Goal: Task Accomplishment & Management: Manage account settings

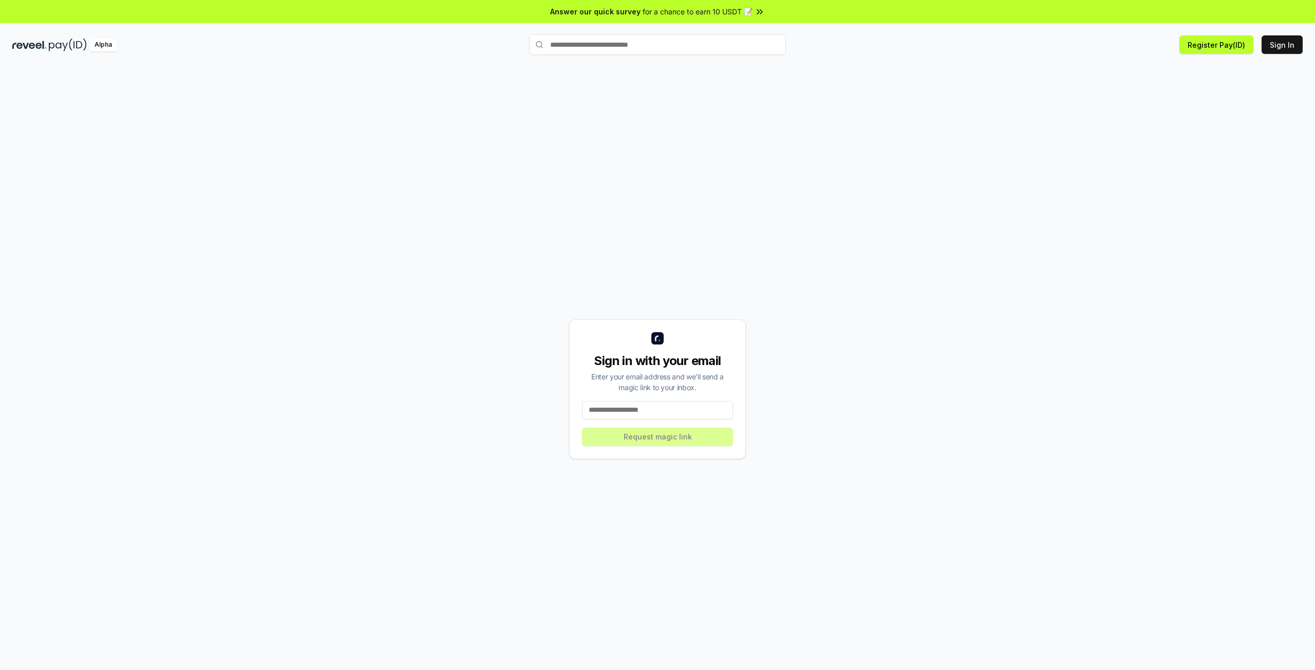
click at [651, 412] on input at bounding box center [657, 410] width 151 height 18
click at [1272, 53] on button "Sign In" at bounding box center [1281, 44] width 41 height 18
click at [1283, 45] on button "Sign In" at bounding box center [1281, 44] width 41 height 18
click at [670, 412] on input at bounding box center [657, 410] width 151 height 18
type input "**********"
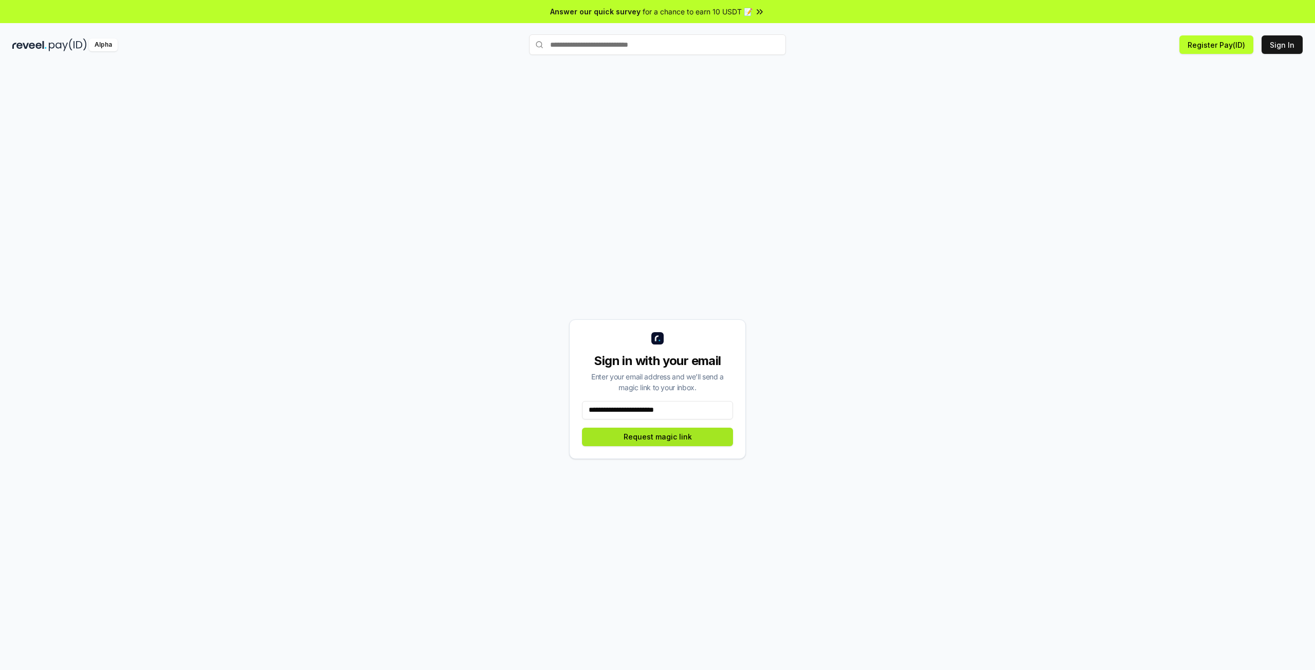
click at [641, 437] on button "Request magic link" at bounding box center [657, 437] width 151 height 18
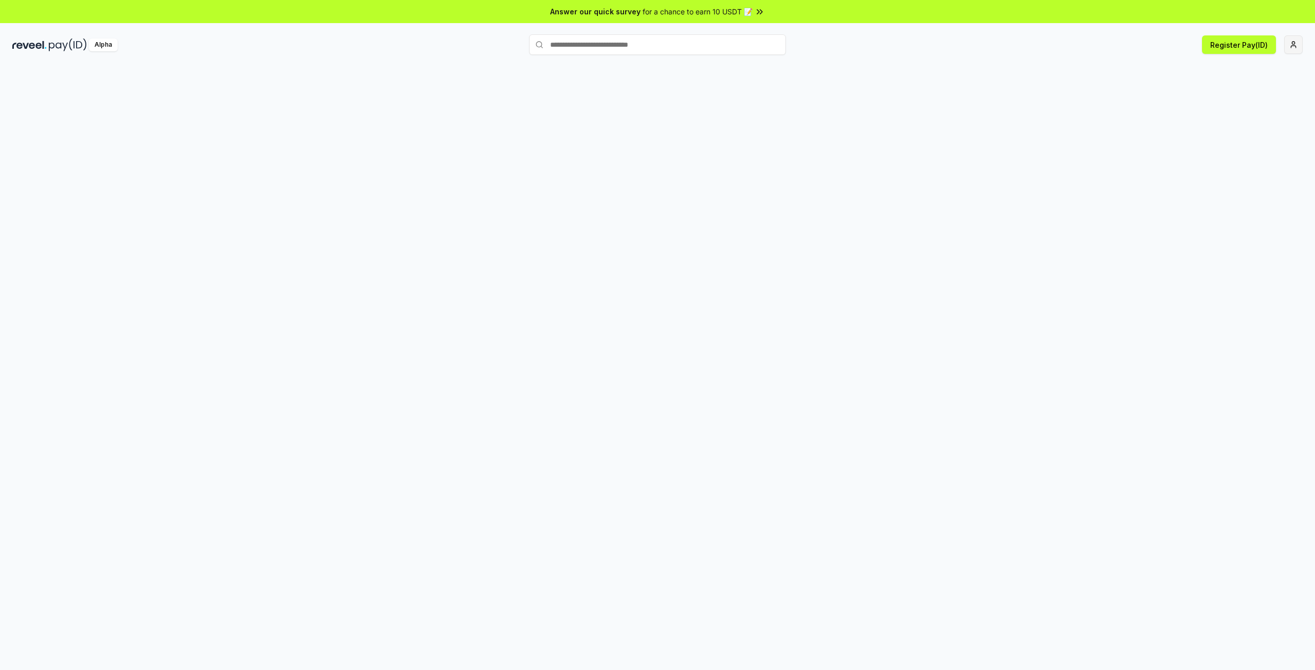
click at [1296, 44] on html "Answer our quick survey for a chance to earn 10 USDT 📝 Alpha Register Pay(ID)" at bounding box center [657, 335] width 1315 height 670
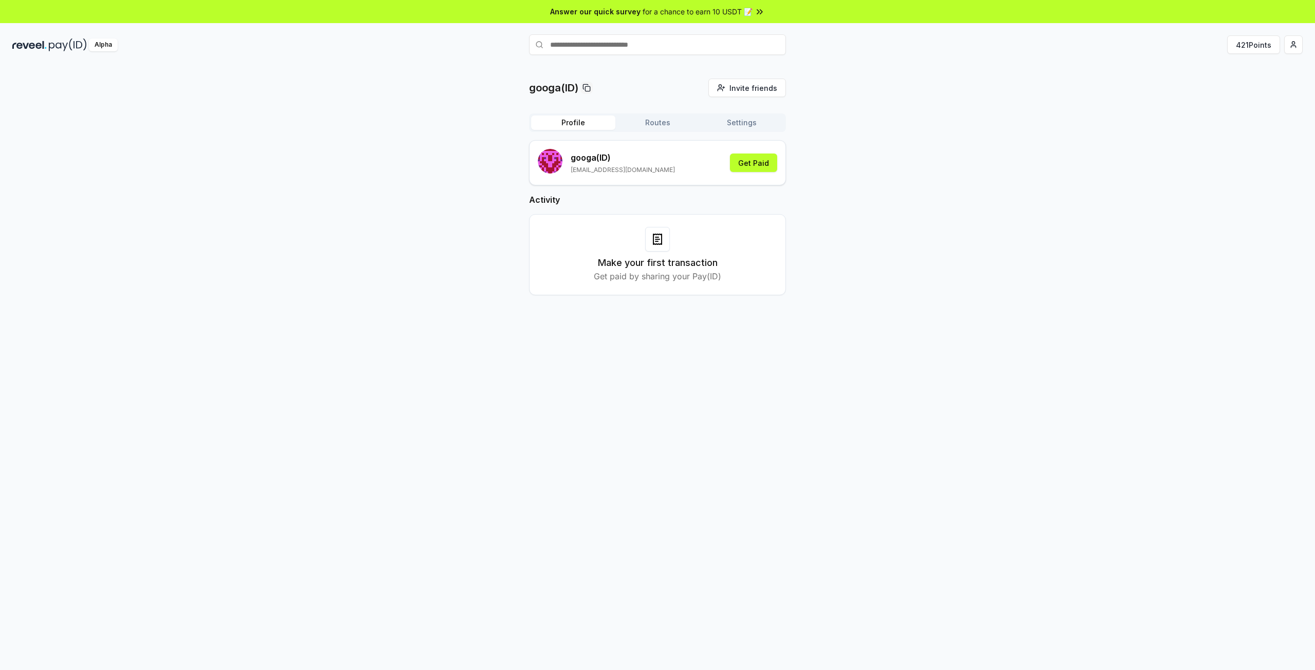
click at [956, 158] on div "googa(ID) Invite friends Invite Profile Routes Settings googa (ID) playmarketgr…" at bounding box center [657, 195] width 1290 height 233
click at [1255, 41] on button "421 Points" at bounding box center [1253, 44] width 53 height 18
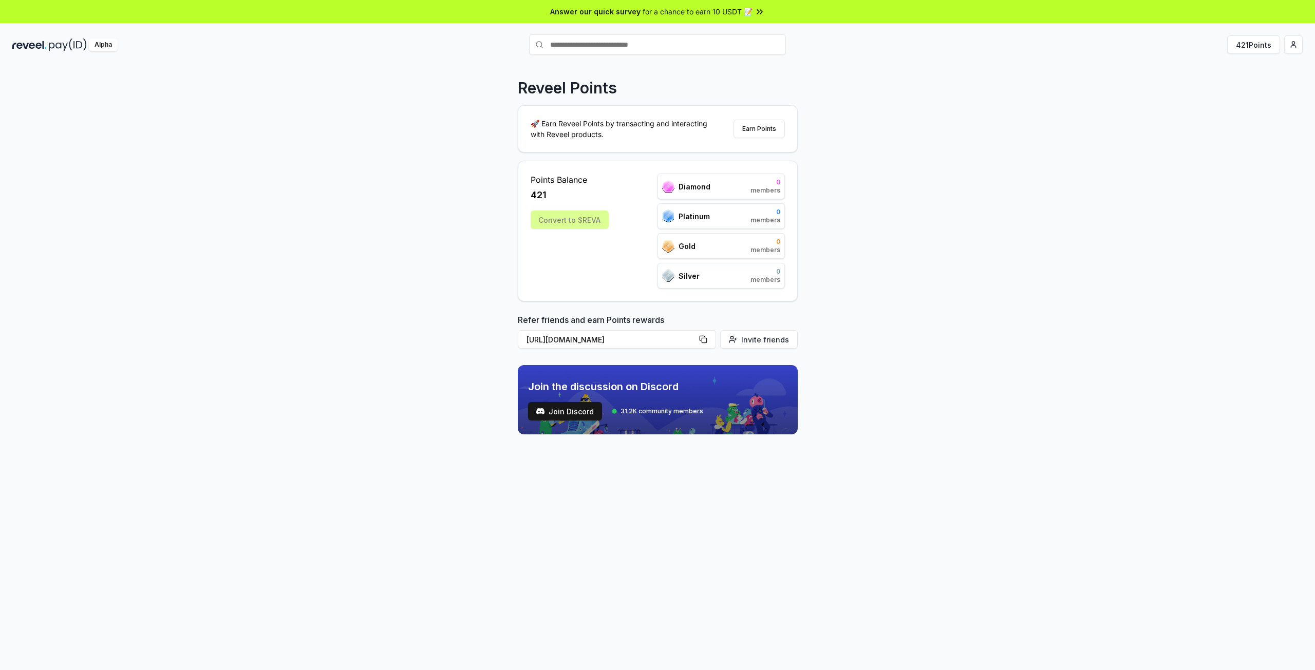
click at [979, 256] on div "Reveel Points 🚀 Earn Reveel Points by transacting and interacting with Reveel p…" at bounding box center [657, 378] width 1315 height 641
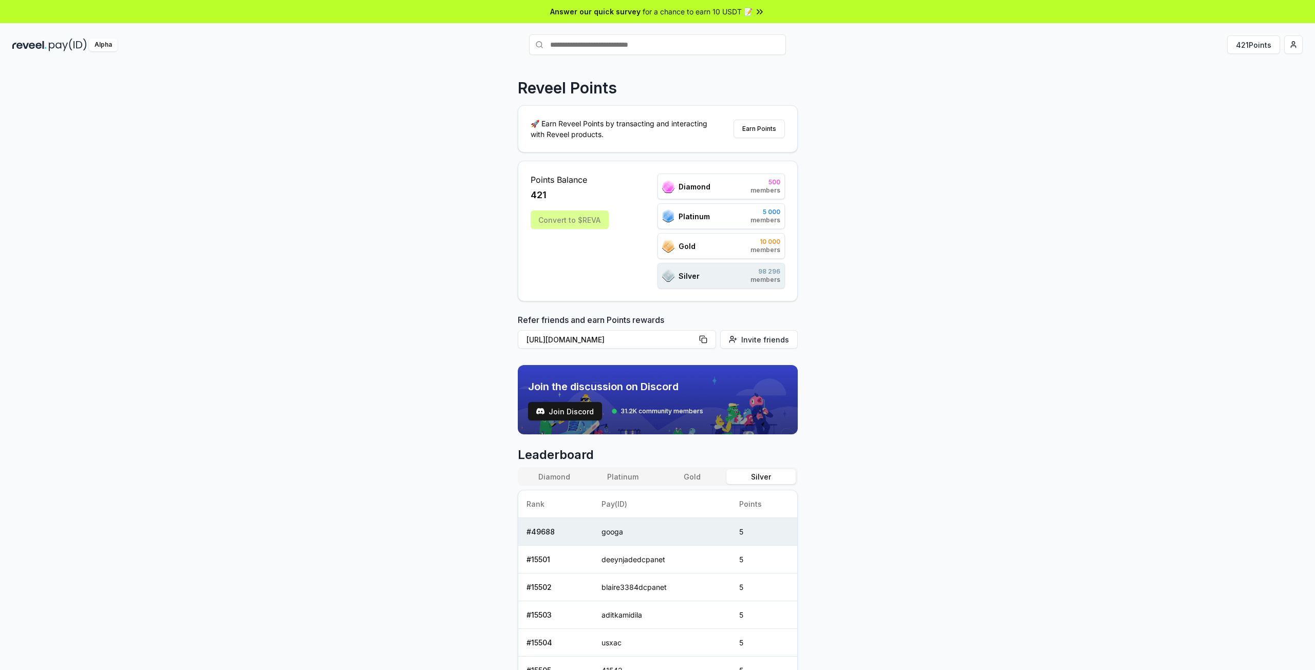
click at [593, 222] on div "Convert to $REVA" at bounding box center [570, 220] width 78 height 18
click at [1285, 40] on html "Answer our quick survey for a chance to earn 10 USDT 📝 Alpha 421 Points Reveel …" at bounding box center [657, 335] width 1315 height 670
click at [990, 152] on html "Answer our quick survey for a chance to earn 10 USDT 📝 Alpha 421 Points Reveel …" at bounding box center [657, 335] width 1315 height 670
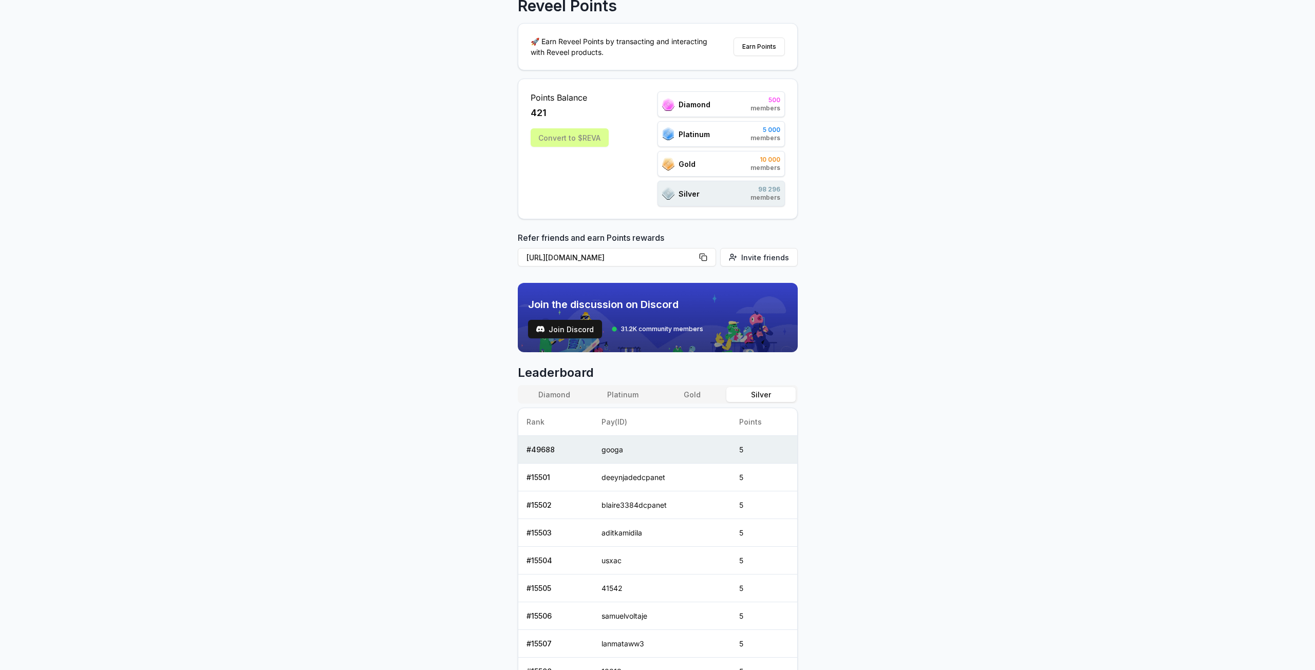
scroll to position [103, 0]
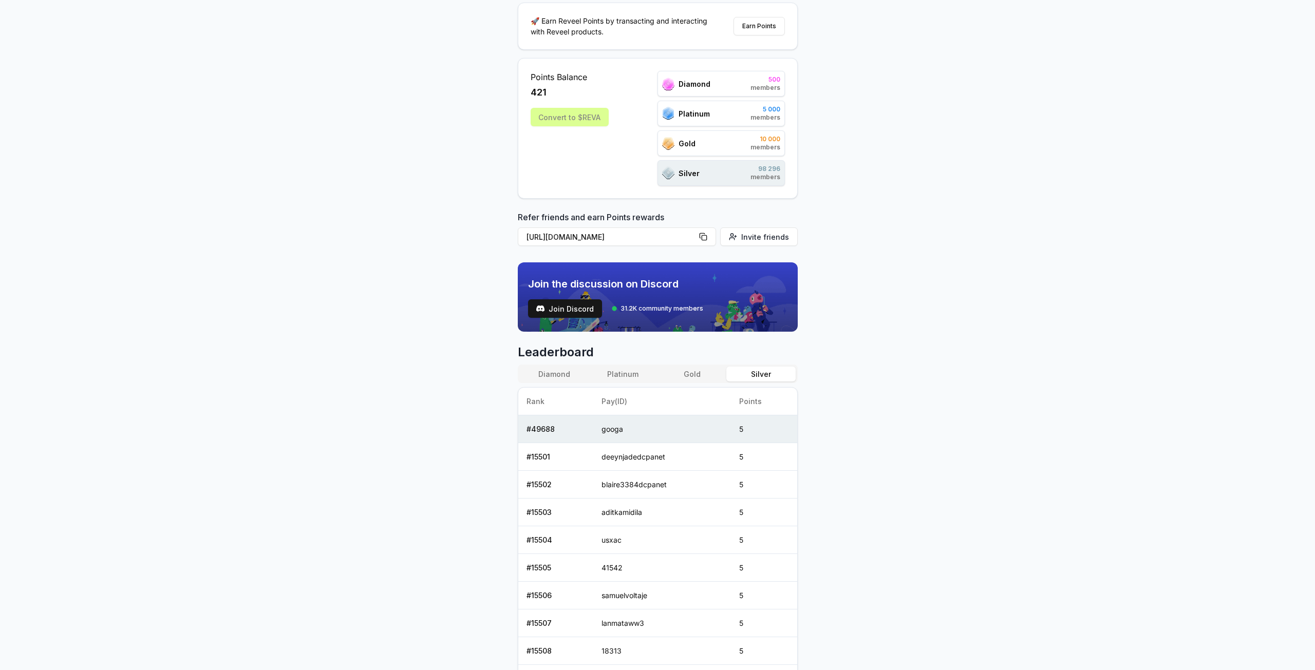
click at [684, 375] on button "Gold" at bounding box center [691, 374] width 69 height 15
click at [616, 375] on button "Platinum" at bounding box center [623, 374] width 69 height 15
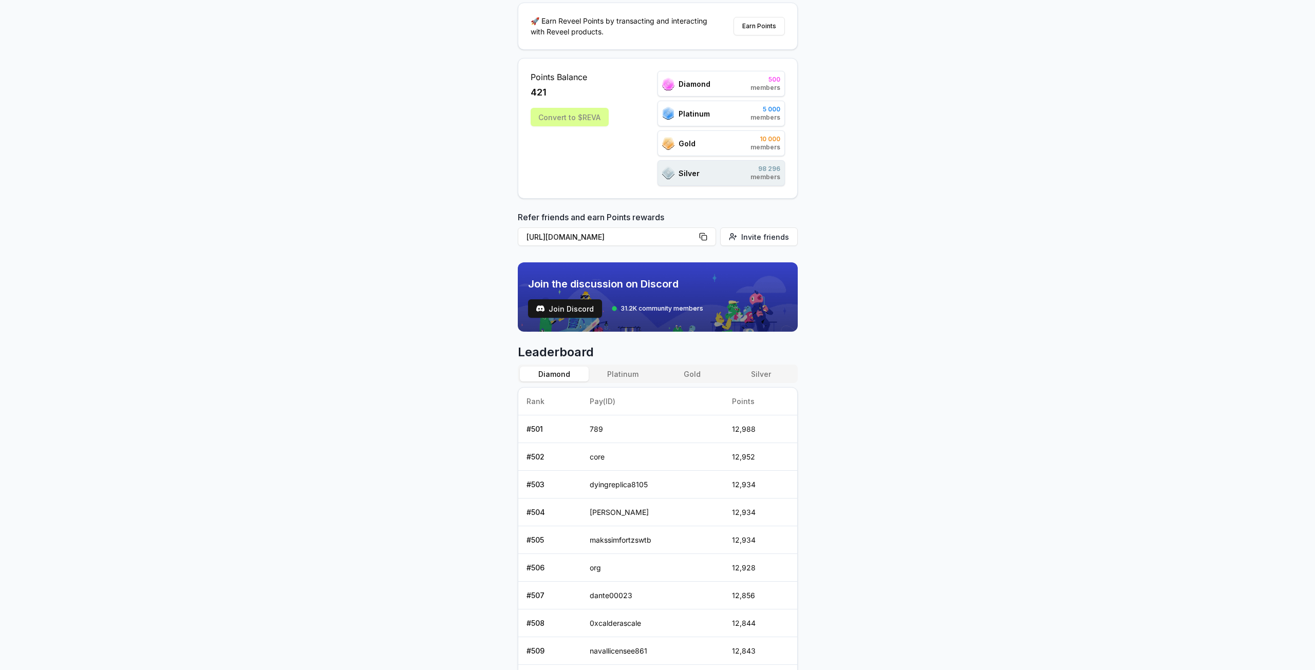
click at [564, 374] on button "Diamond" at bounding box center [554, 374] width 69 height 15
click at [765, 372] on button "Silver" at bounding box center [760, 374] width 69 height 15
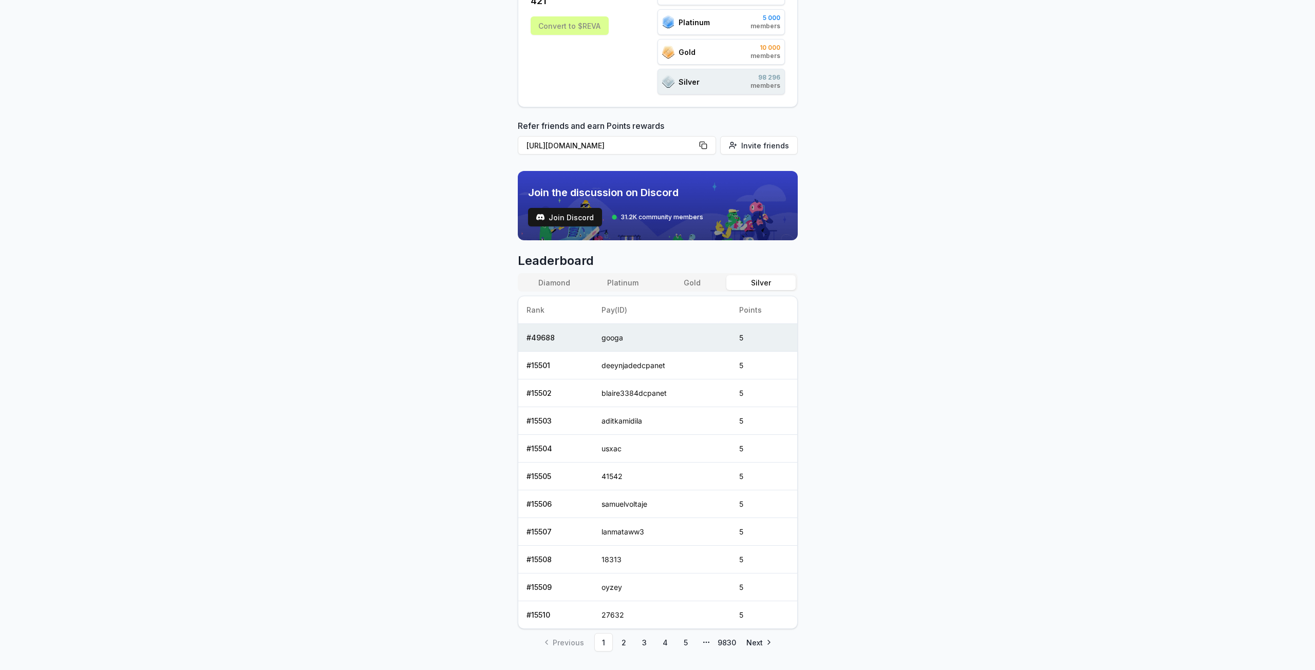
scroll to position [217, 0]
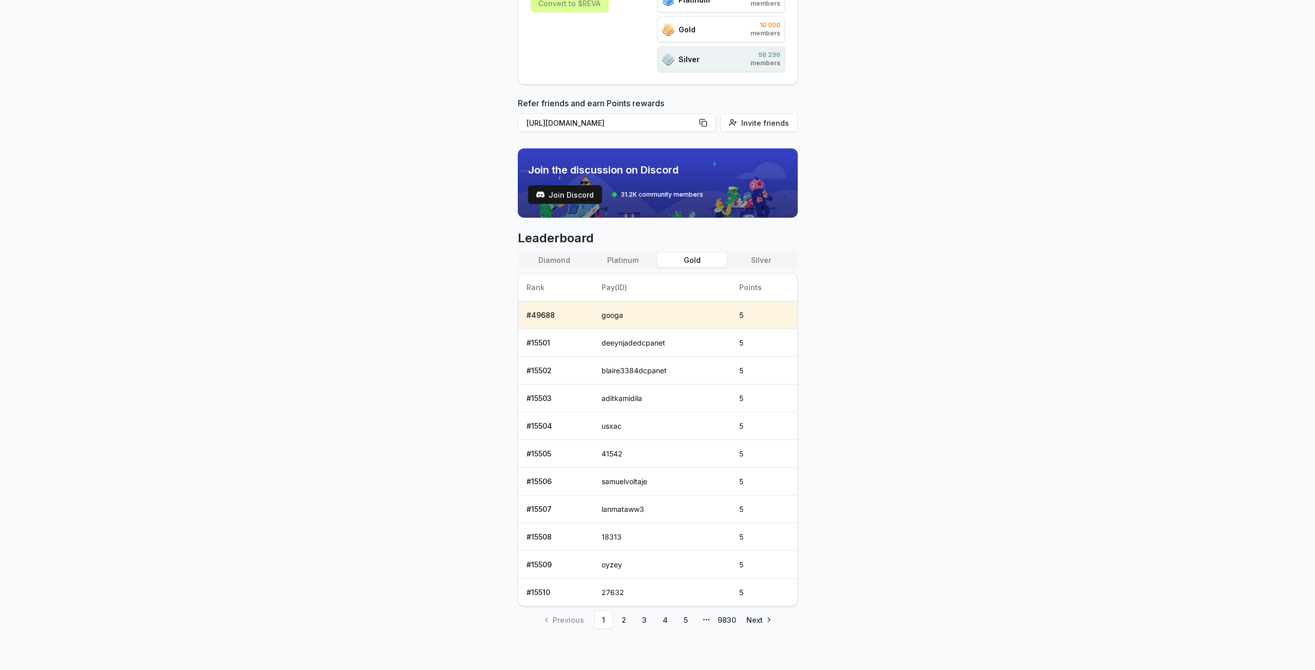
click at [703, 260] on button "Gold" at bounding box center [691, 260] width 69 height 15
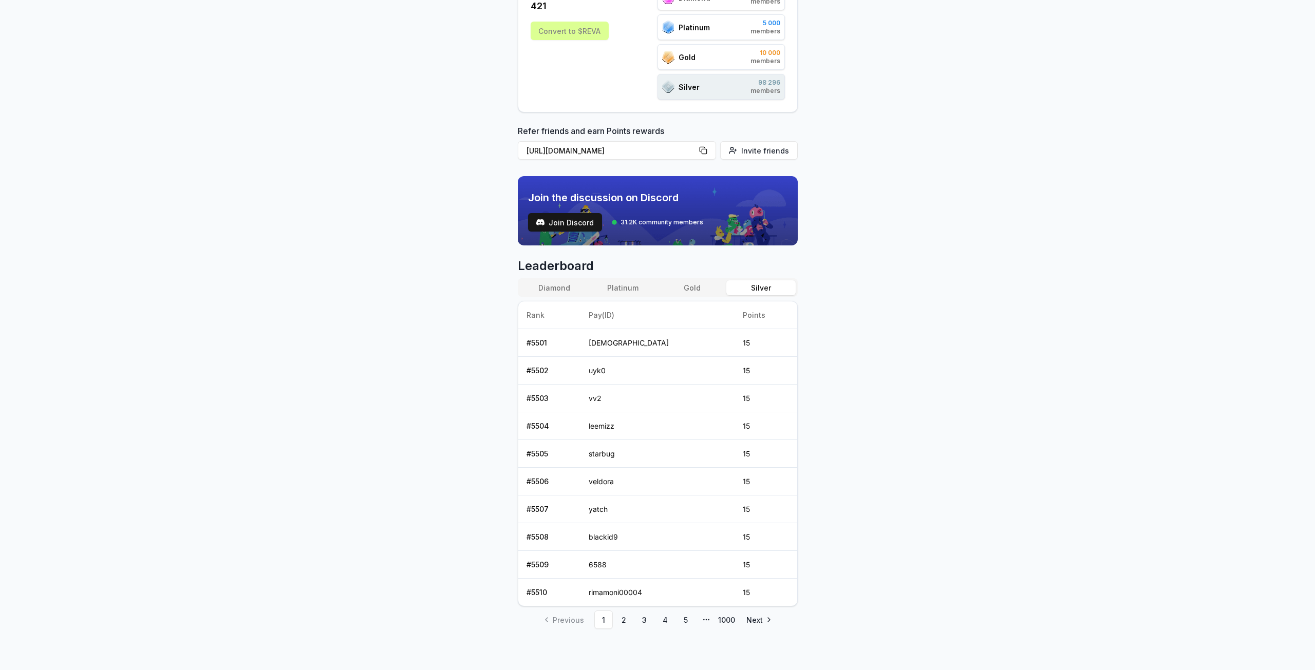
click at [755, 293] on button "Silver" at bounding box center [760, 287] width 69 height 15
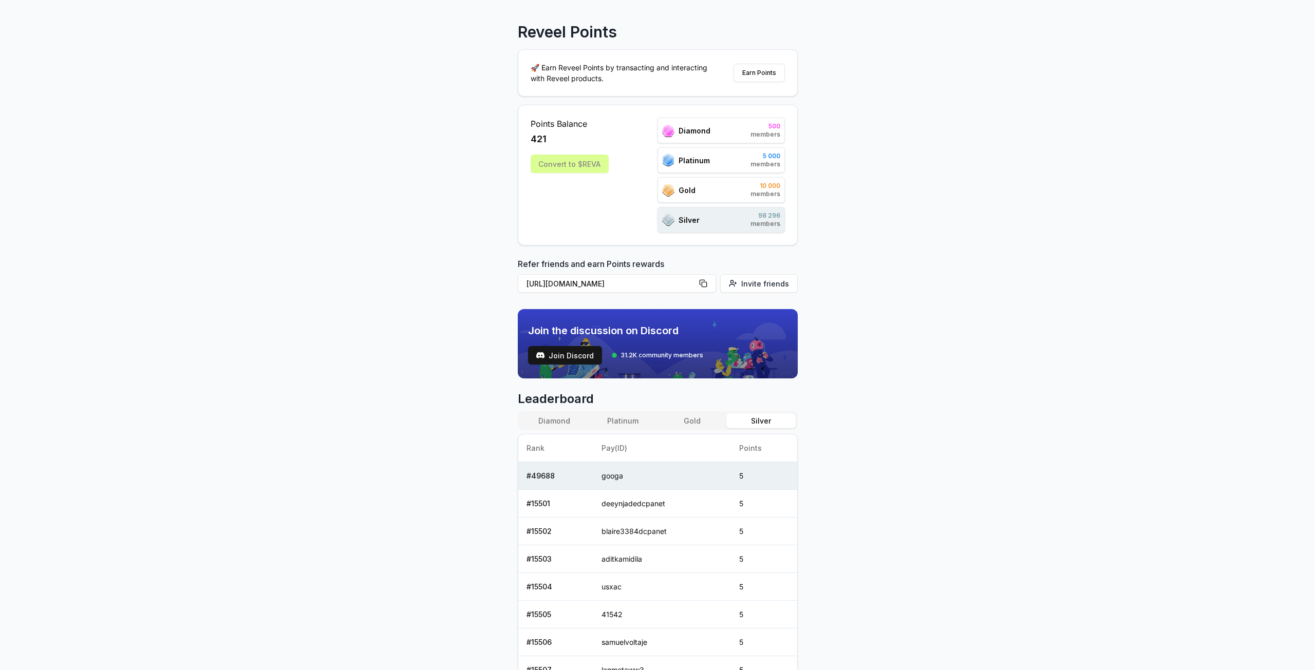
scroll to position [0, 0]
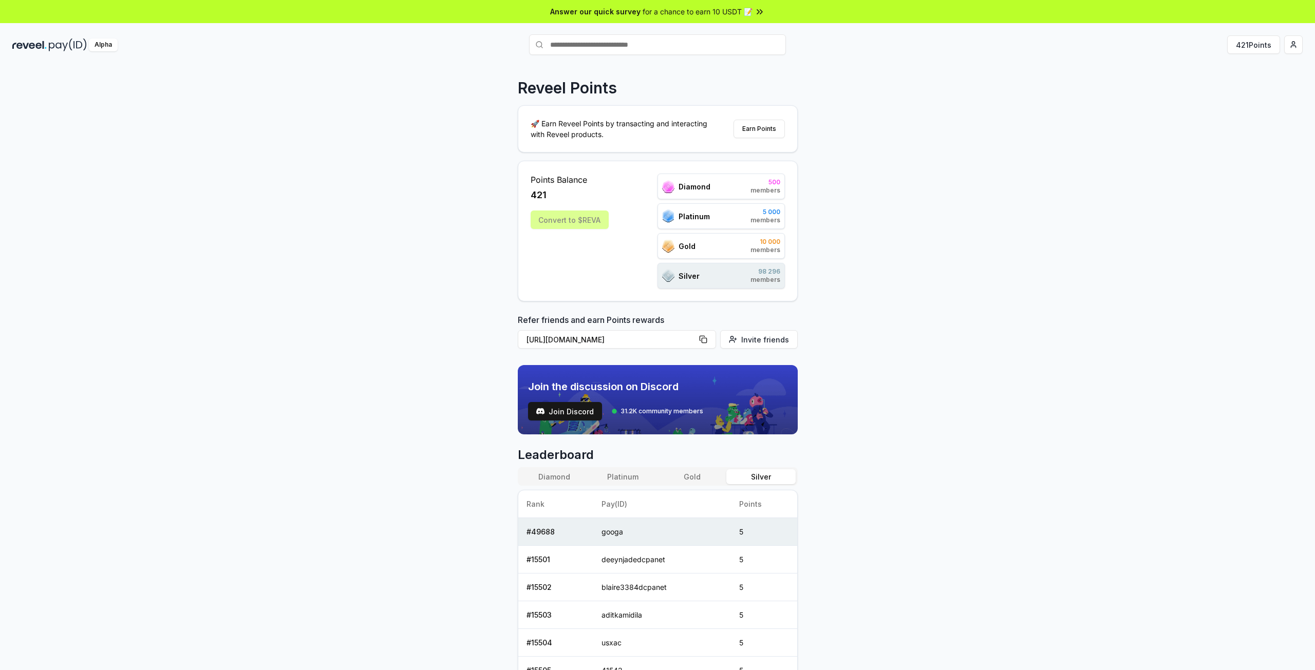
click at [741, 271] on div "Silver 98 296 members" at bounding box center [720, 276] width 127 height 26
click at [864, 294] on div "Reveel Points 🚀 Earn Reveel Points by transacting and interacting with Reveel p…" at bounding box center [657, 378] width 1315 height 641
click at [1147, 334] on div "Reveel Points 🚀 Earn Reveel Points by transacting and interacting with Reveel p…" at bounding box center [657, 378] width 1315 height 641
click at [913, 450] on div "Reveel Points 🚀 Earn Reveel Points by transacting and interacting with Reveel p…" at bounding box center [657, 378] width 1315 height 641
click at [705, 253] on div "Gold 10 000 members" at bounding box center [720, 246] width 127 height 26
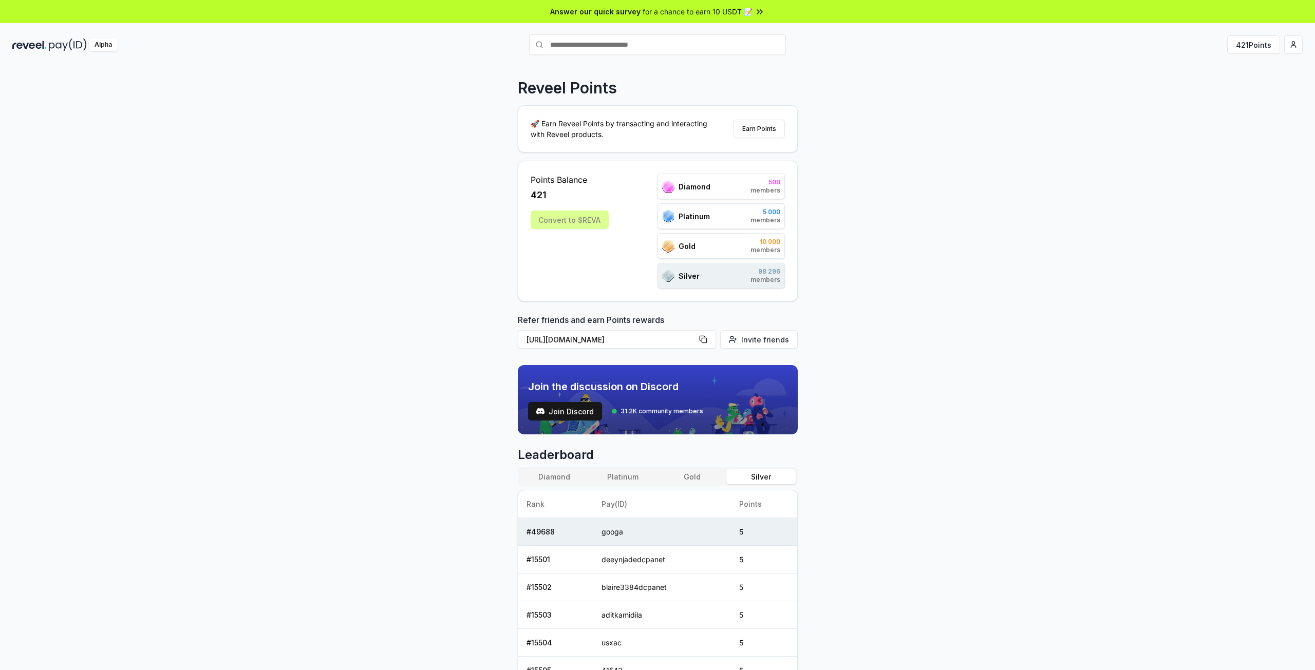
click at [709, 231] on div "Diamond 500 members Platinum 5 000 members Gold 10 000 members Silver 98 296 me…" at bounding box center [720, 231] width 127 height 115
click at [711, 188] on div "Diamond 500 members" at bounding box center [720, 187] width 127 height 26
click at [888, 340] on div "Reveel Points 🚀 Earn Reveel Points by transacting and interacting with Reveel p…" at bounding box center [657, 378] width 1315 height 641
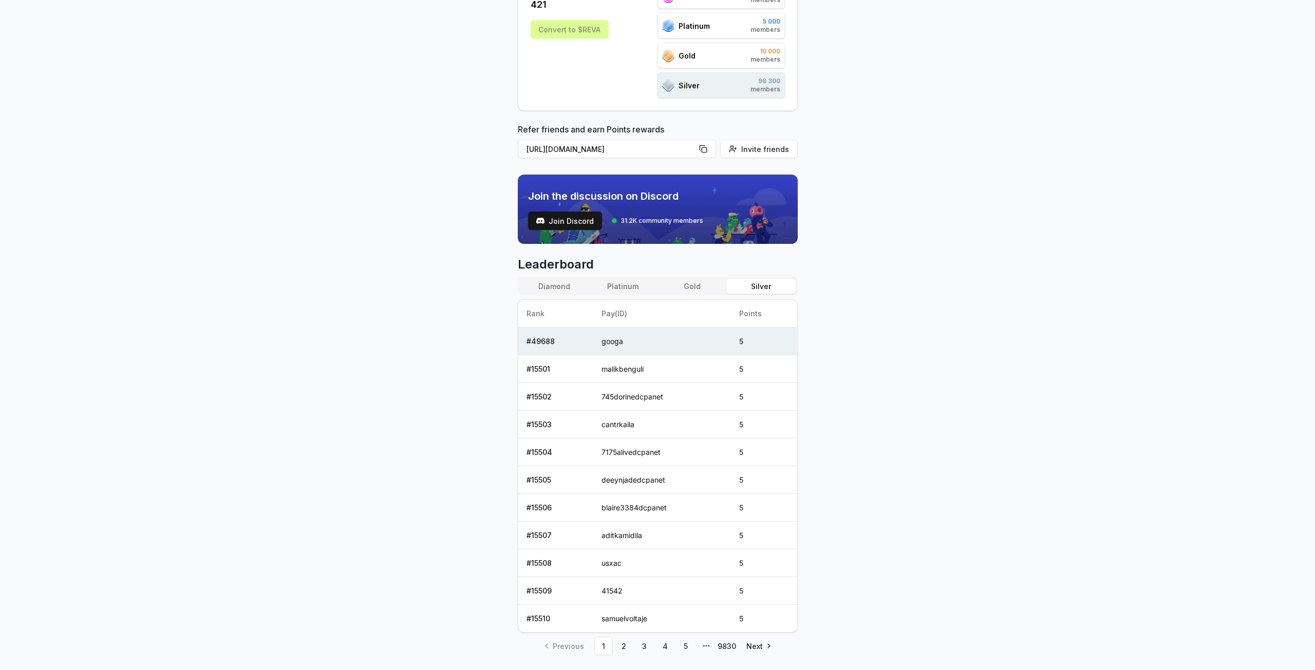
scroll to position [217, 0]
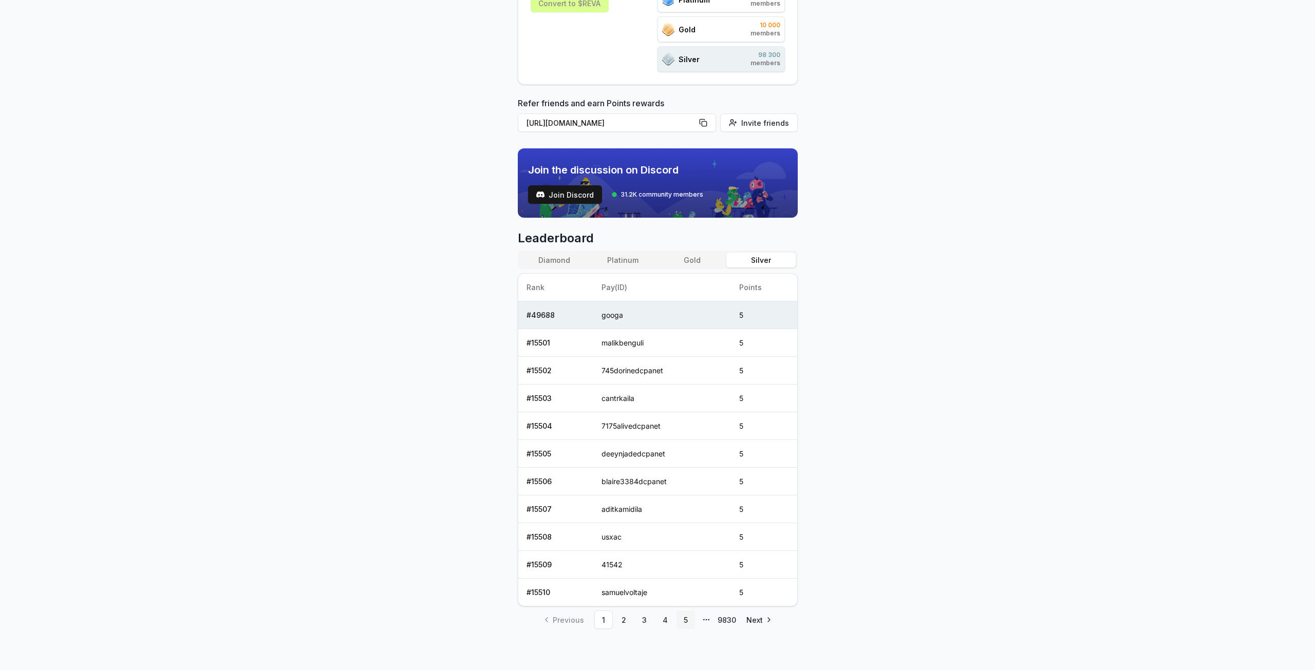
click at [688, 620] on link "5" at bounding box center [685, 620] width 18 height 18
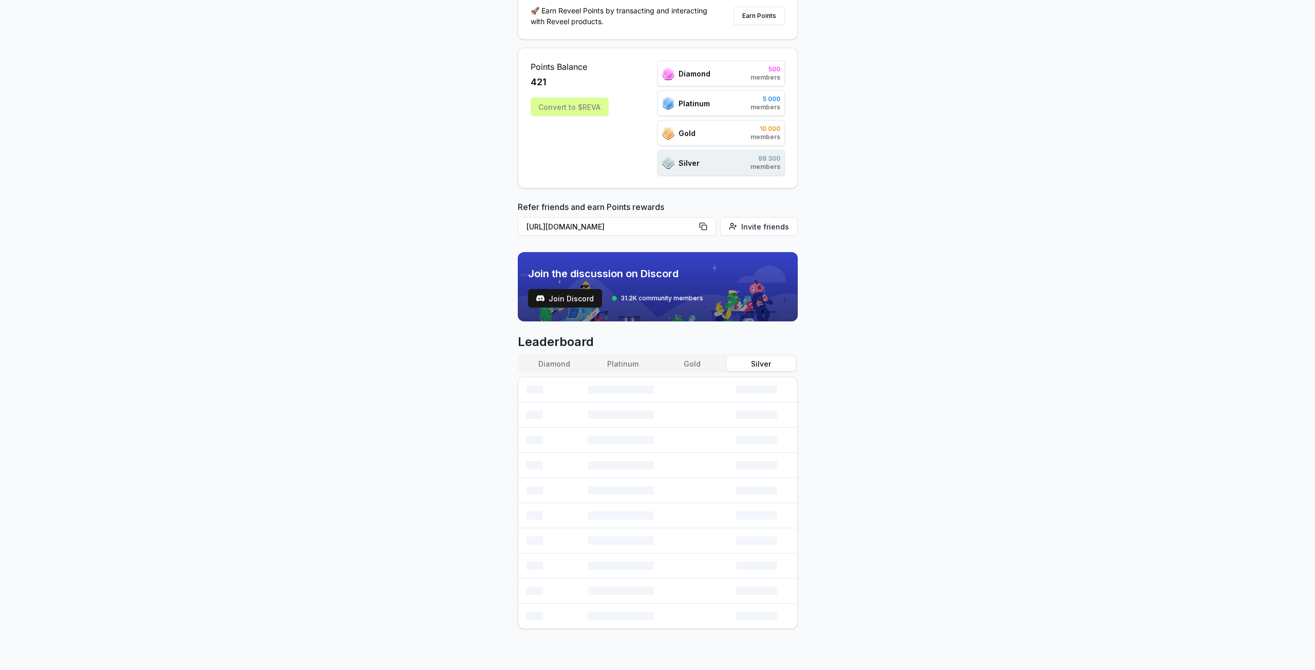
scroll to position [189, 0]
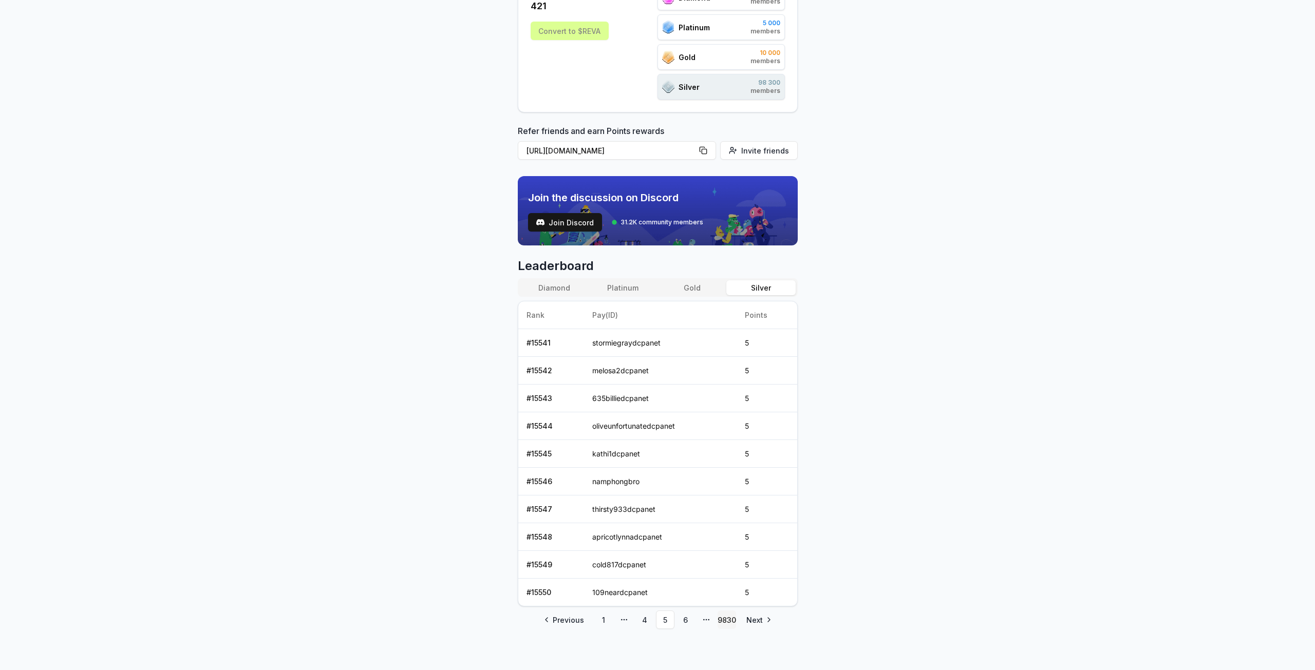
click at [723, 623] on link "9830" at bounding box center [726, 620] width 18 height 18
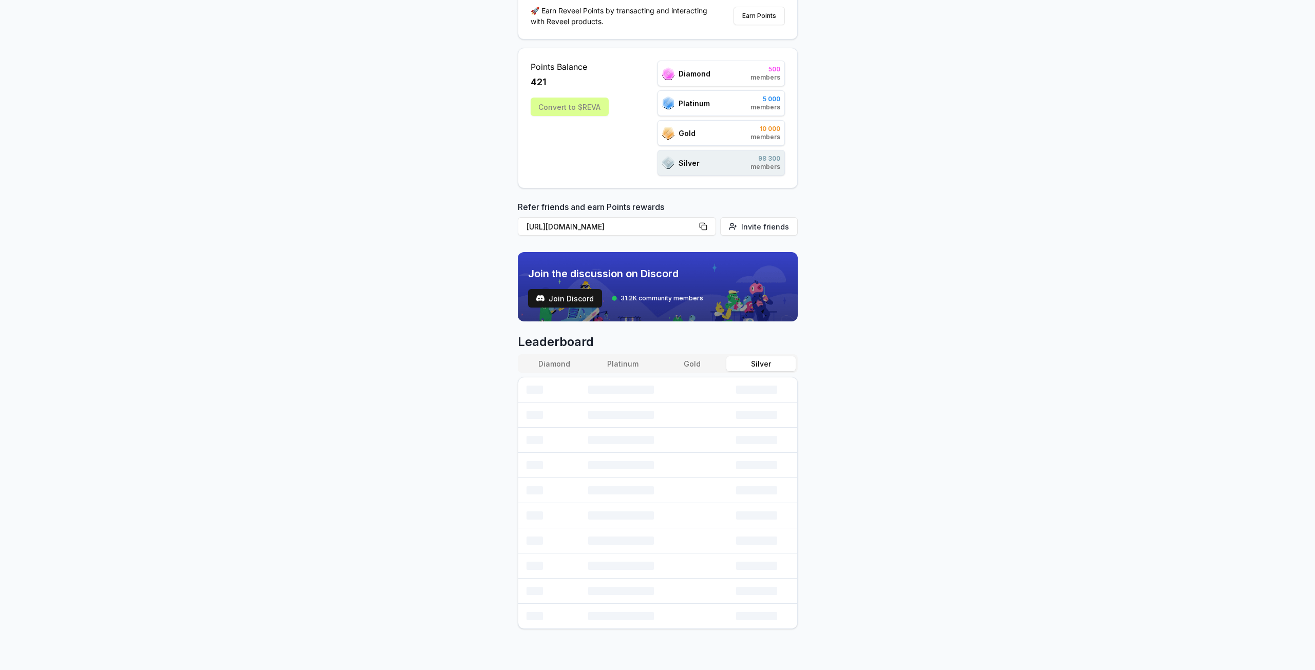
scroll to position [161, 0]
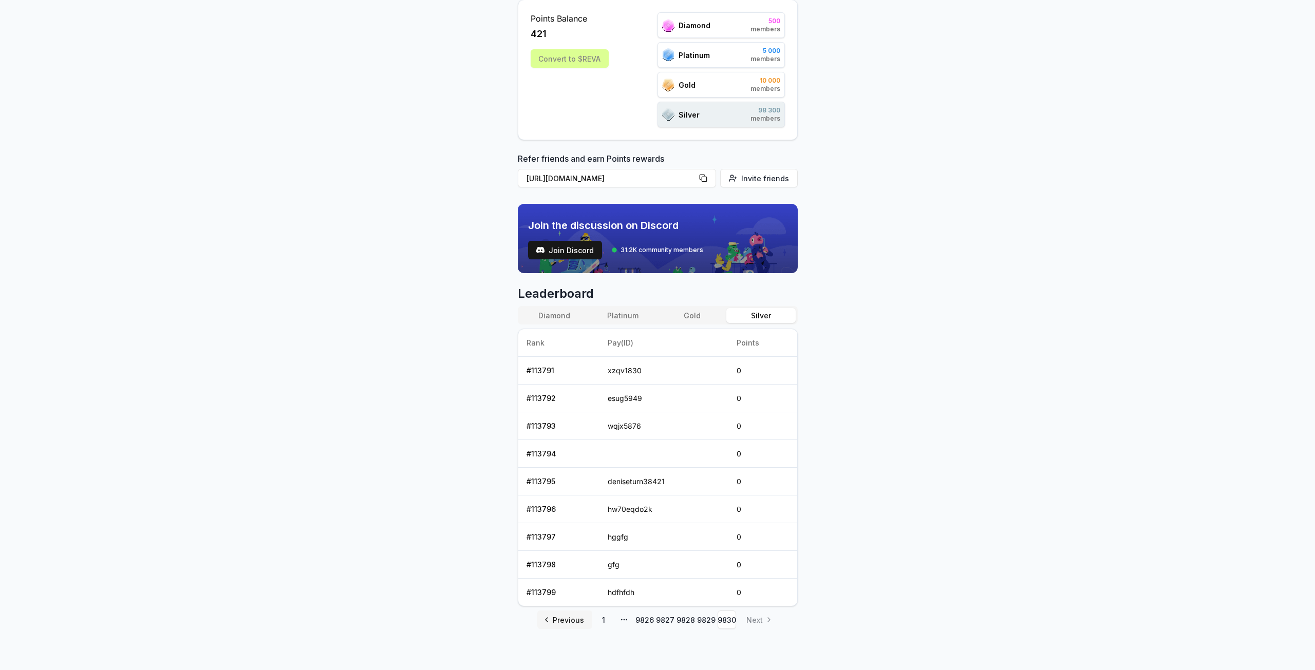
click at [558, 619] on span "Previous" at bounding box center [568, 620] width 31 height 11
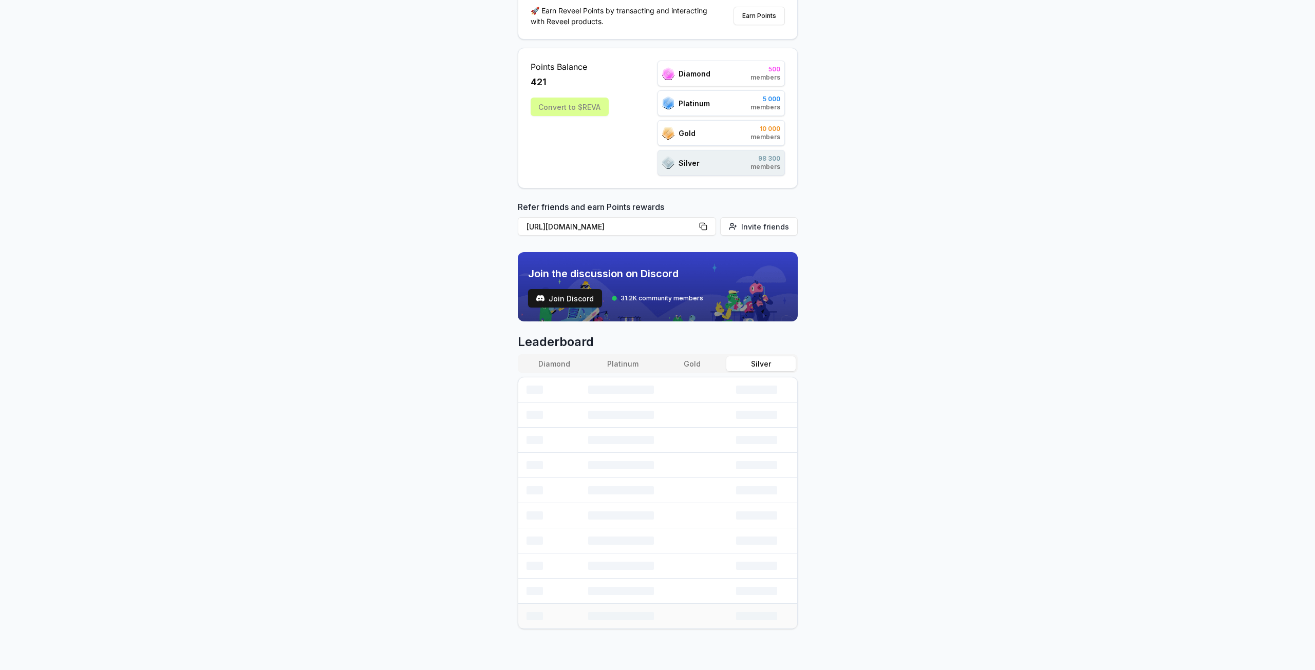
scroll to position [189, 0]
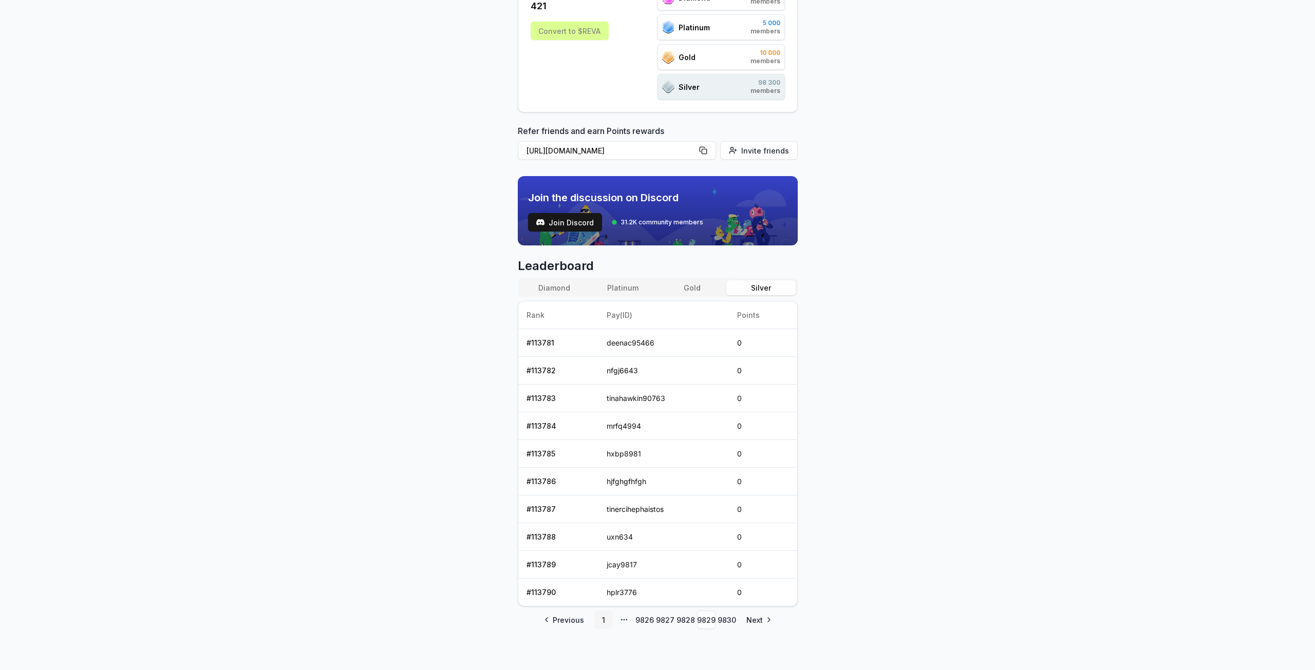
click at [604, 622] on link "1" at bounding box center [603, 620] width 18 height 18
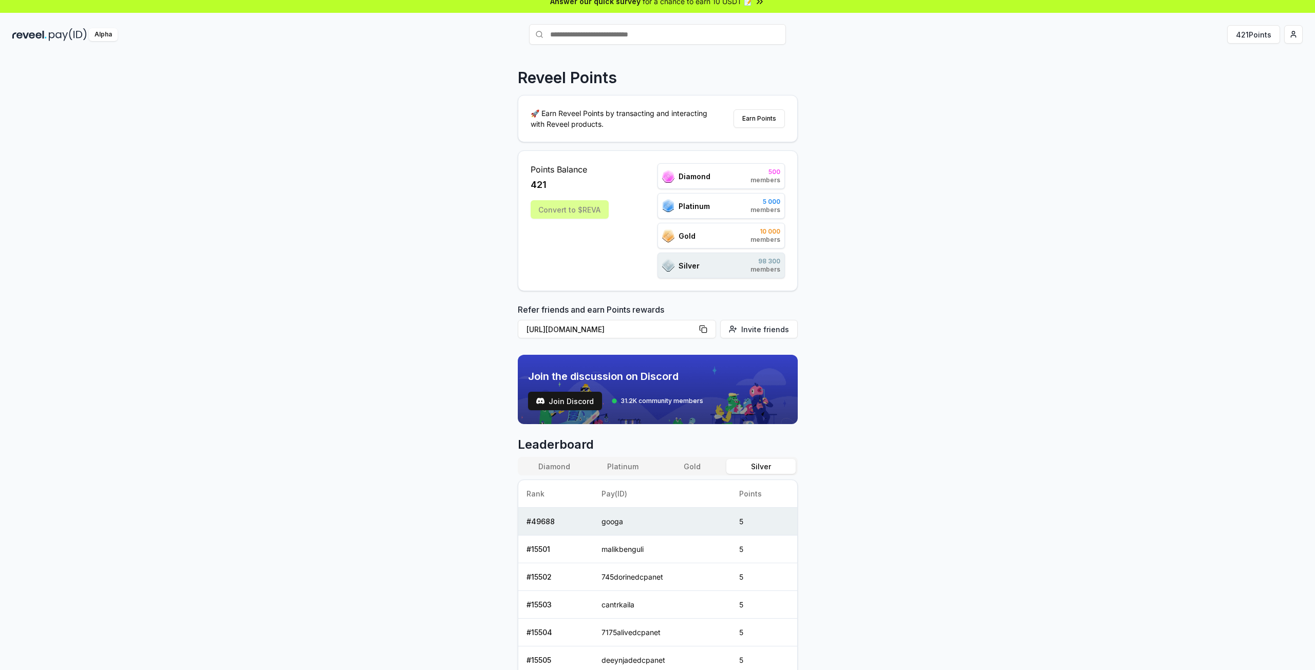
scroll to position [0, 0]
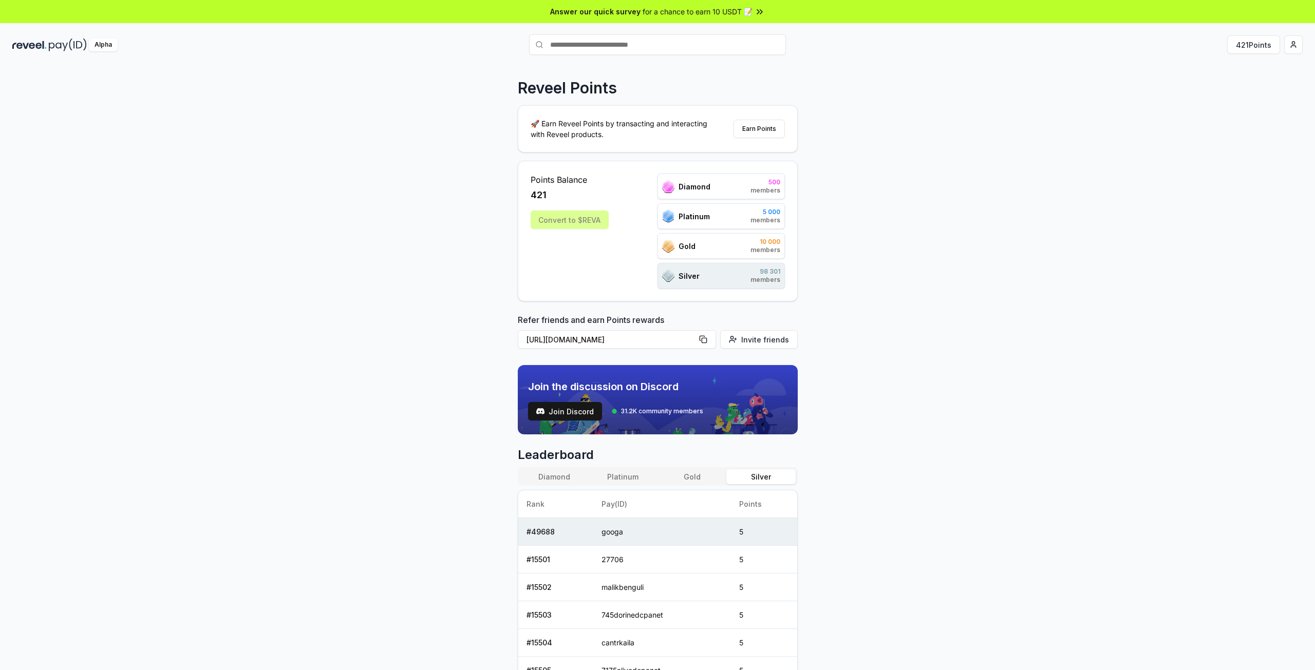
click at [924, 330] on div "Reveel Points 🚀 Earn Reveel Points by transacting and interacting with Reveel p…" at bounding box center [657, 378] width 1315 height 641
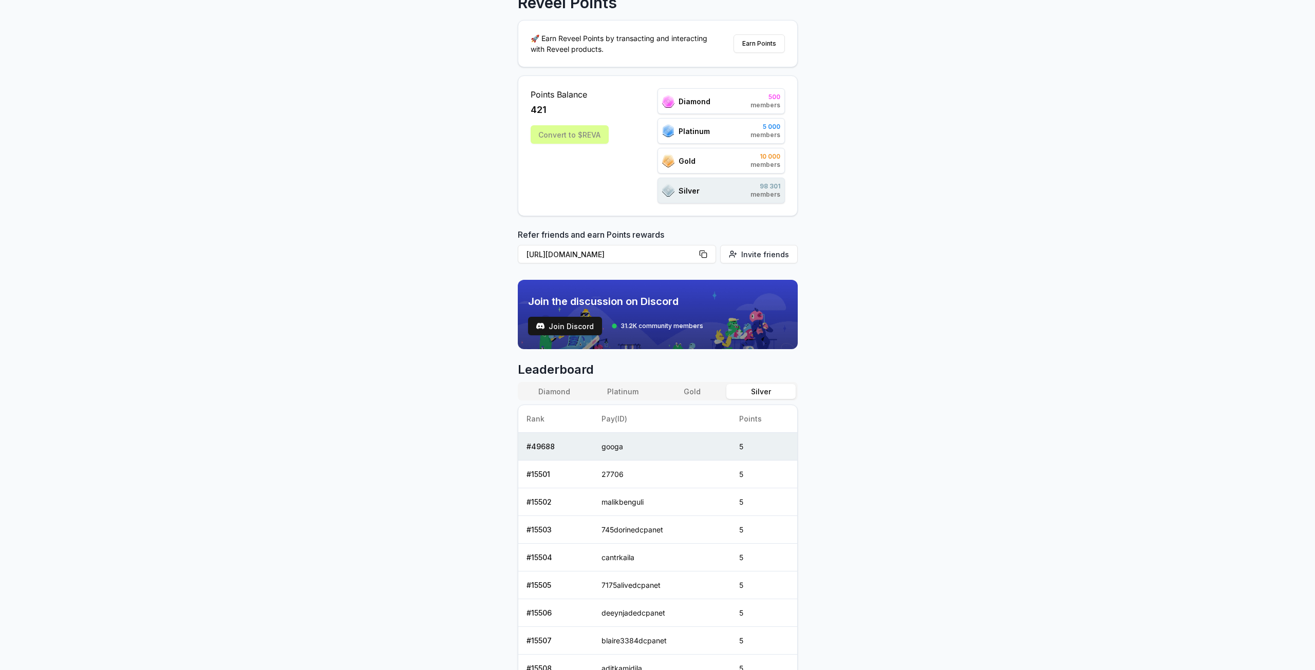
scroll to position [103, 0]
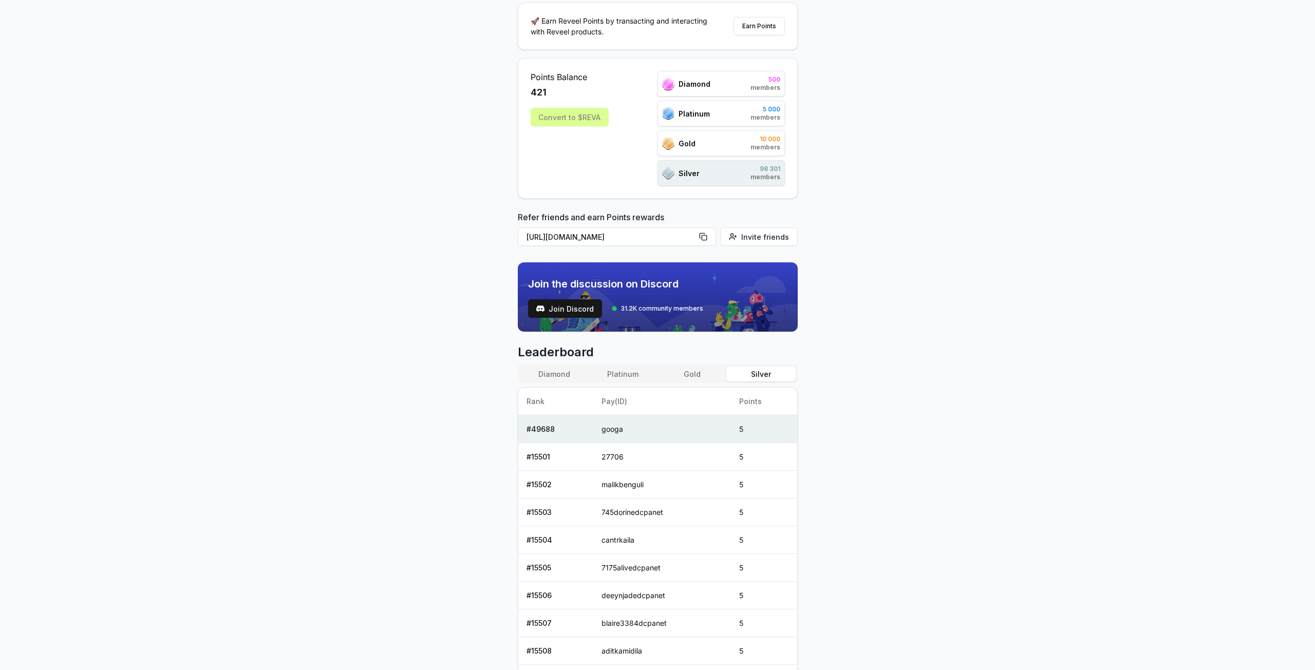
click at [544, 376] on button "Diamond" at bounding box center [554, 374] width 69 height 15
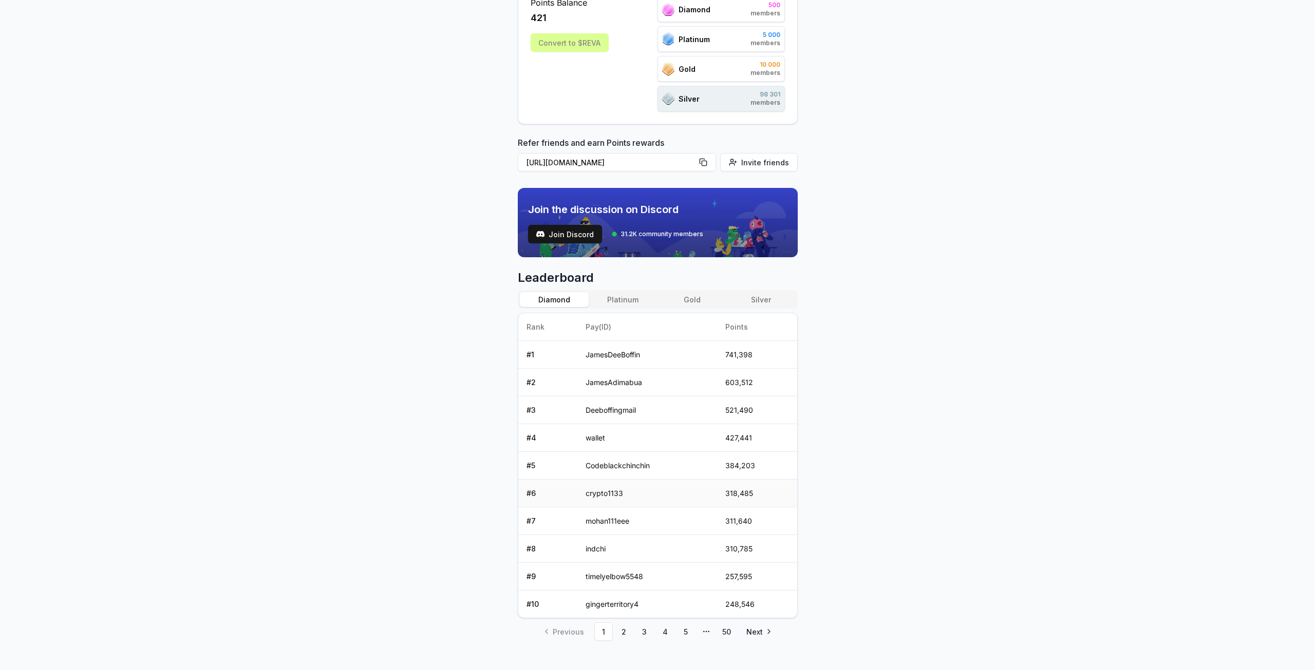
scroll to position [189, 0]
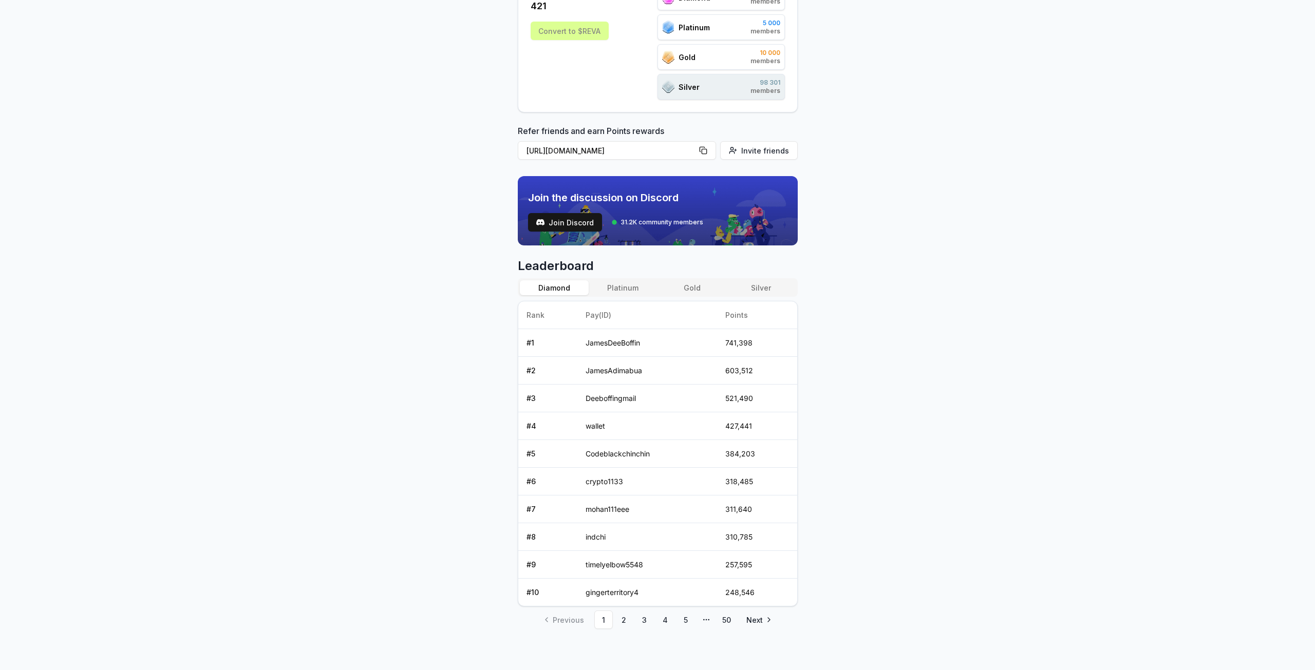
click at [894, 275] on div "Reveel Points 🚀 Earn Reveel Points by transacting and interacting with Reveel p…" at bounding box center [657, 189] width 1315 height 641
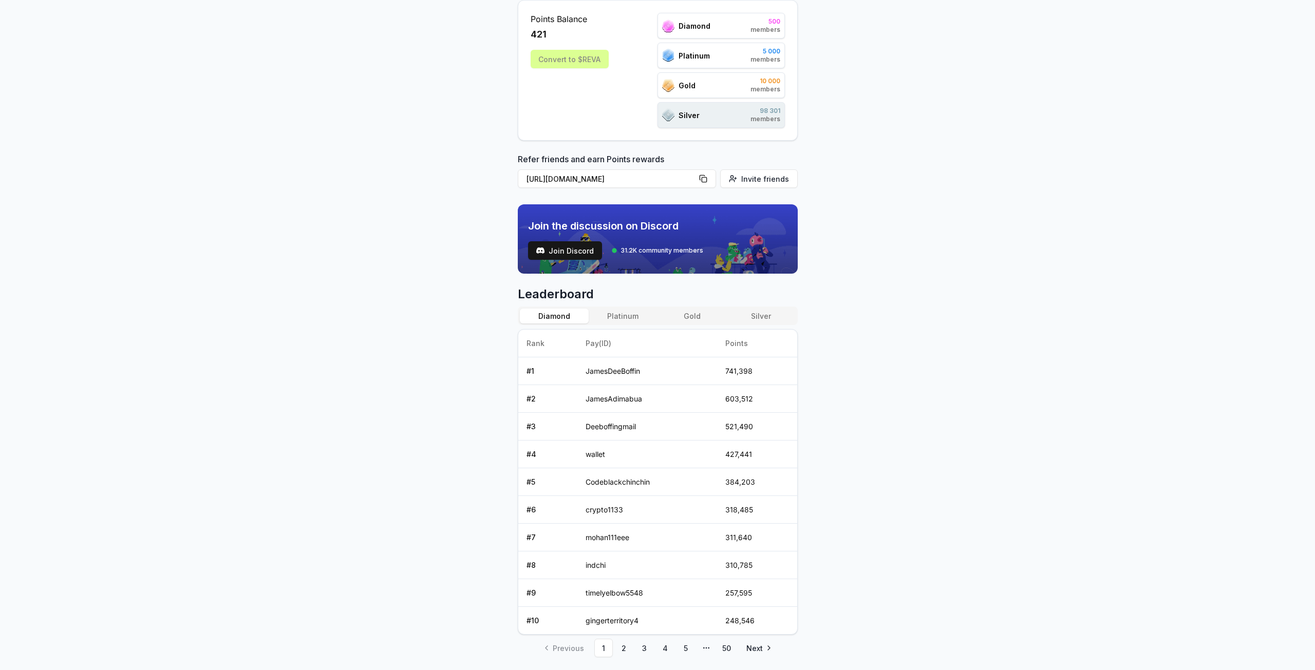
scroll to position [0, 0]
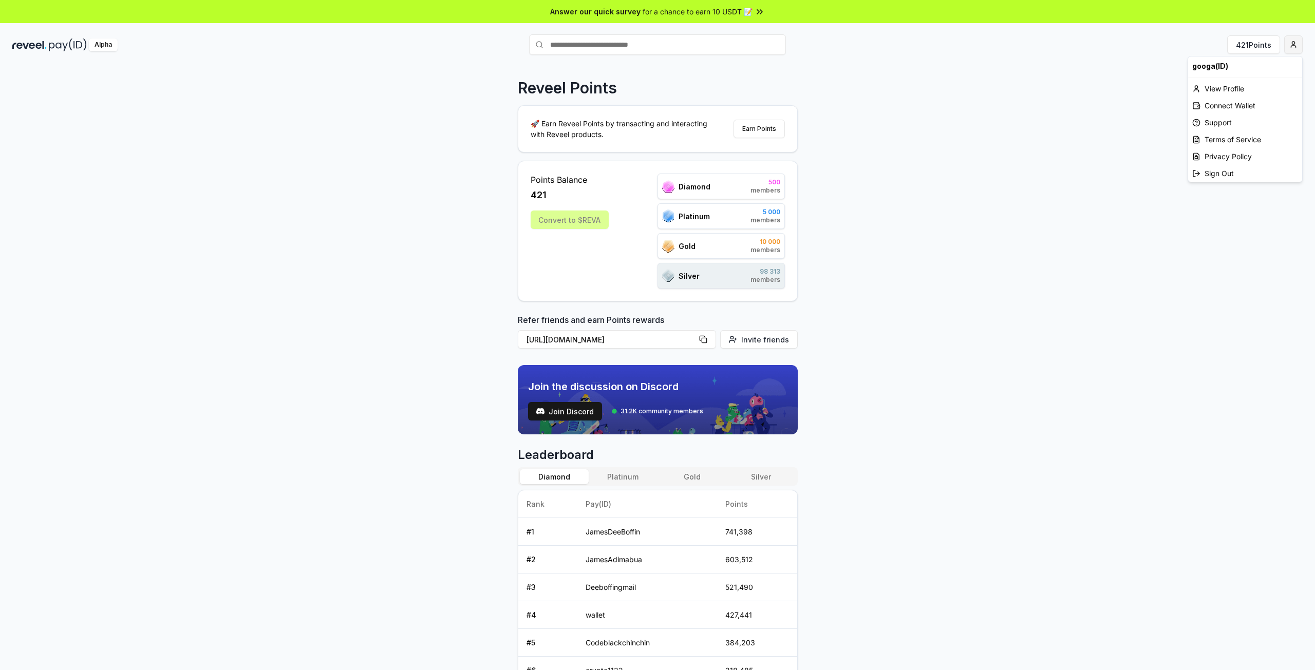
click at [1298, 45] on html "Answer our quick survey for a chance to earn 10 USDT 📝 Alpha 421 Points Reveel …" at bounding box center [657, 335] width 1315 height 670
click at [1219, 173] on div "Sign Out" at bounding box center [1245, 173] width 114 height 17
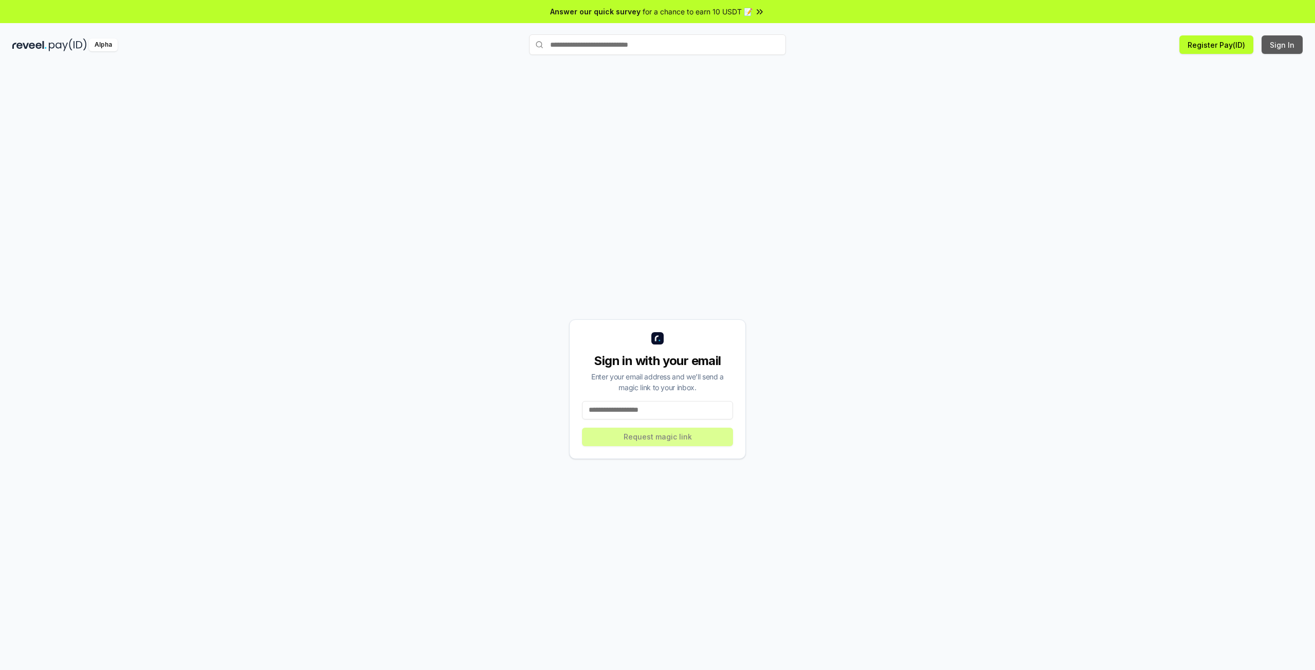
click at [1285, 39] on button "Sign In" at bounding box center [1281, 44] width 41 height 18
paste input "**********"
type input "**********"
click at [657, 439] on button "Request magic link" at bounding box center [657, 437] width 151 height 18
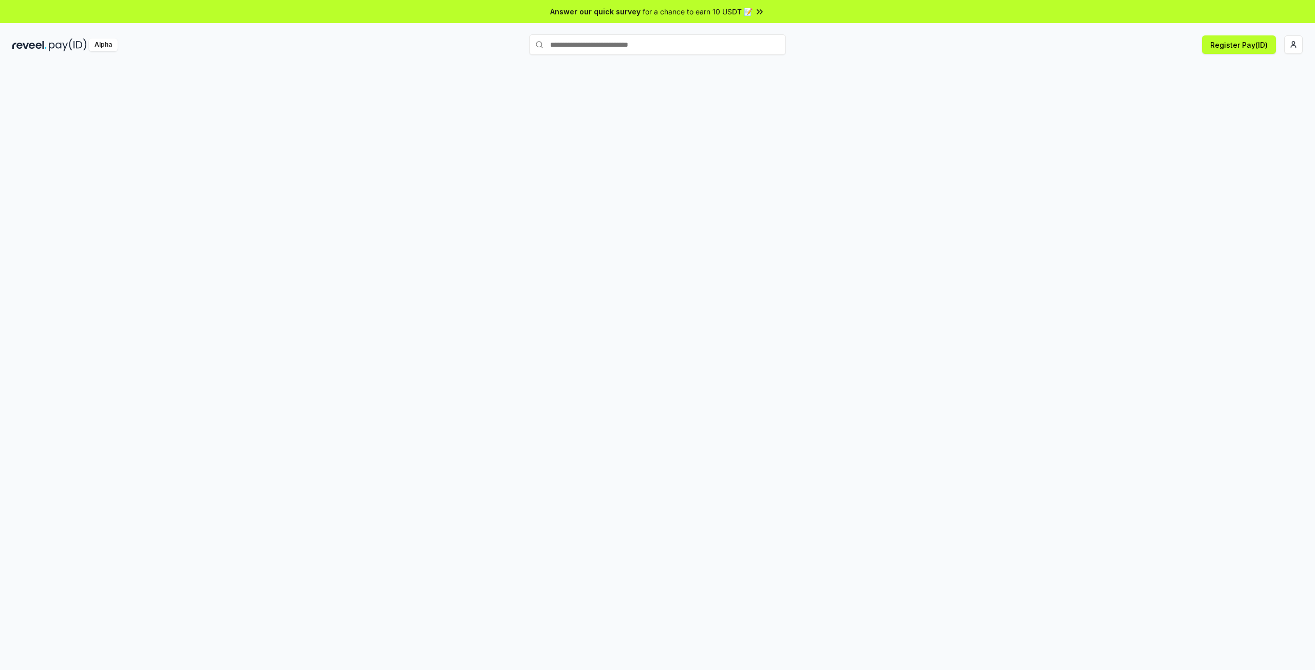
click at [1237, 176] on div at bounding box center [657, 378] width 1315 height 641
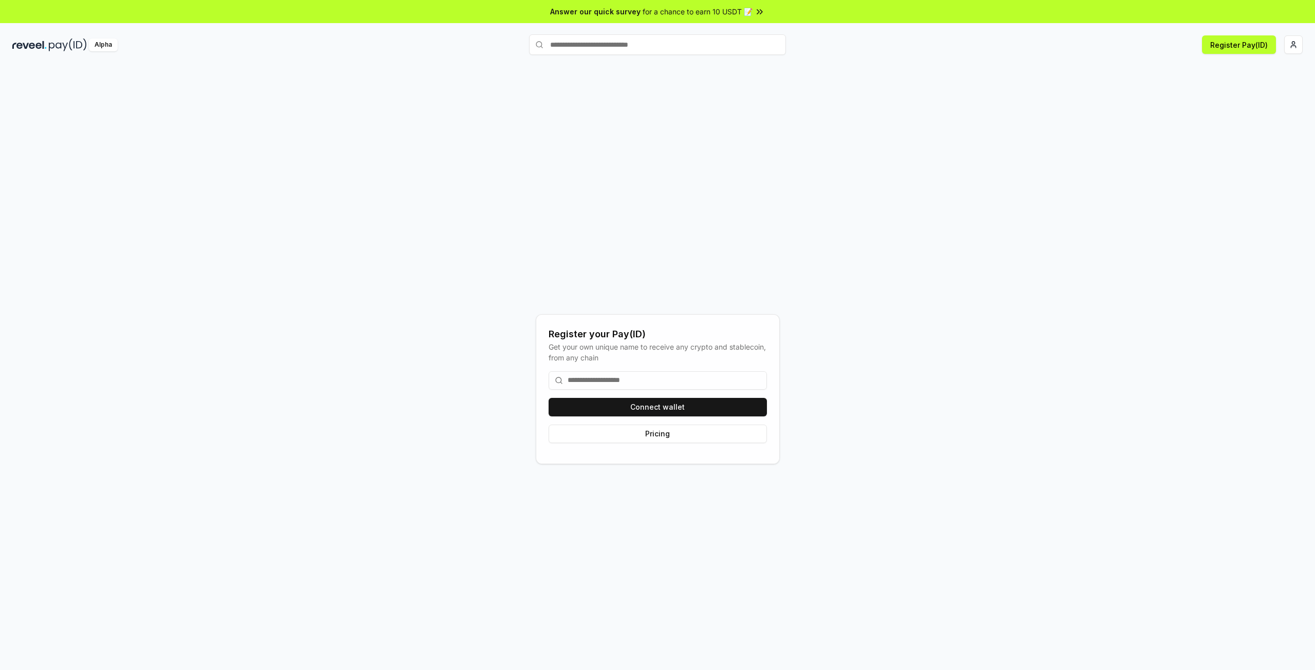
click at [870, 337] on div "Register your Pay(ID) Get your own unique name to receive any crypto and stable…" at bounding box center [657, 389] width 1290 height 621
click at [1303, 46] on div "Alpha Register Pay(ID)" at bounding box center [657, 44] width 1315 height 27
click at [1296, 45] on html "Answer our quick survey for a chance to earn 10 USDT 📝 Alpha Register Pay(ID) R…" at bounding box center [657, 335] width 1315 height 670
click at [1231, 159] on div "Sign Out" at bounding box center [1245, 167] width 114 height 17
